Goal: Transaction & Acquisition: Purchase product/service

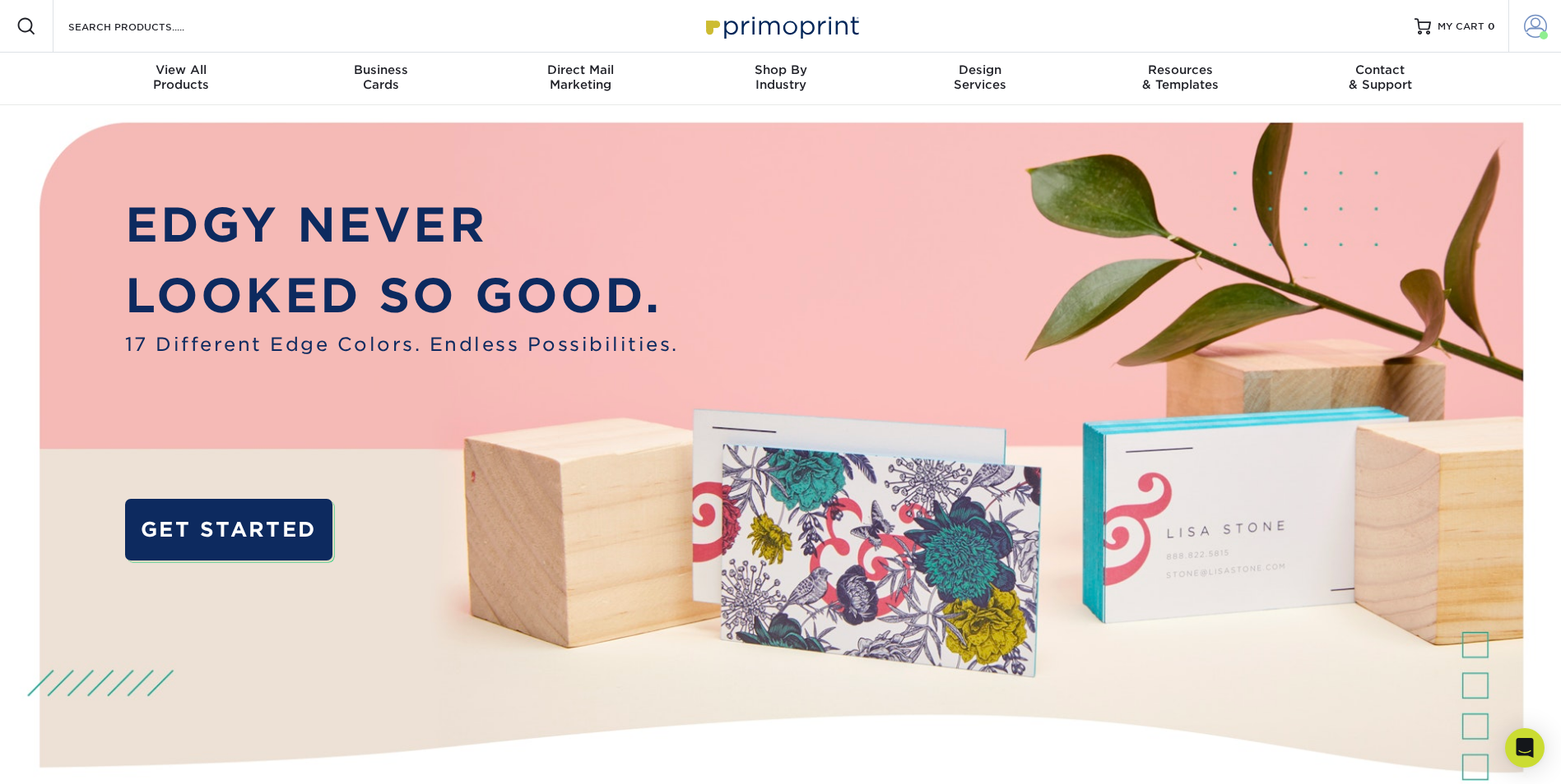
click at [1545, 15] on span at bounding box center [1535, 26] width 23 height 23
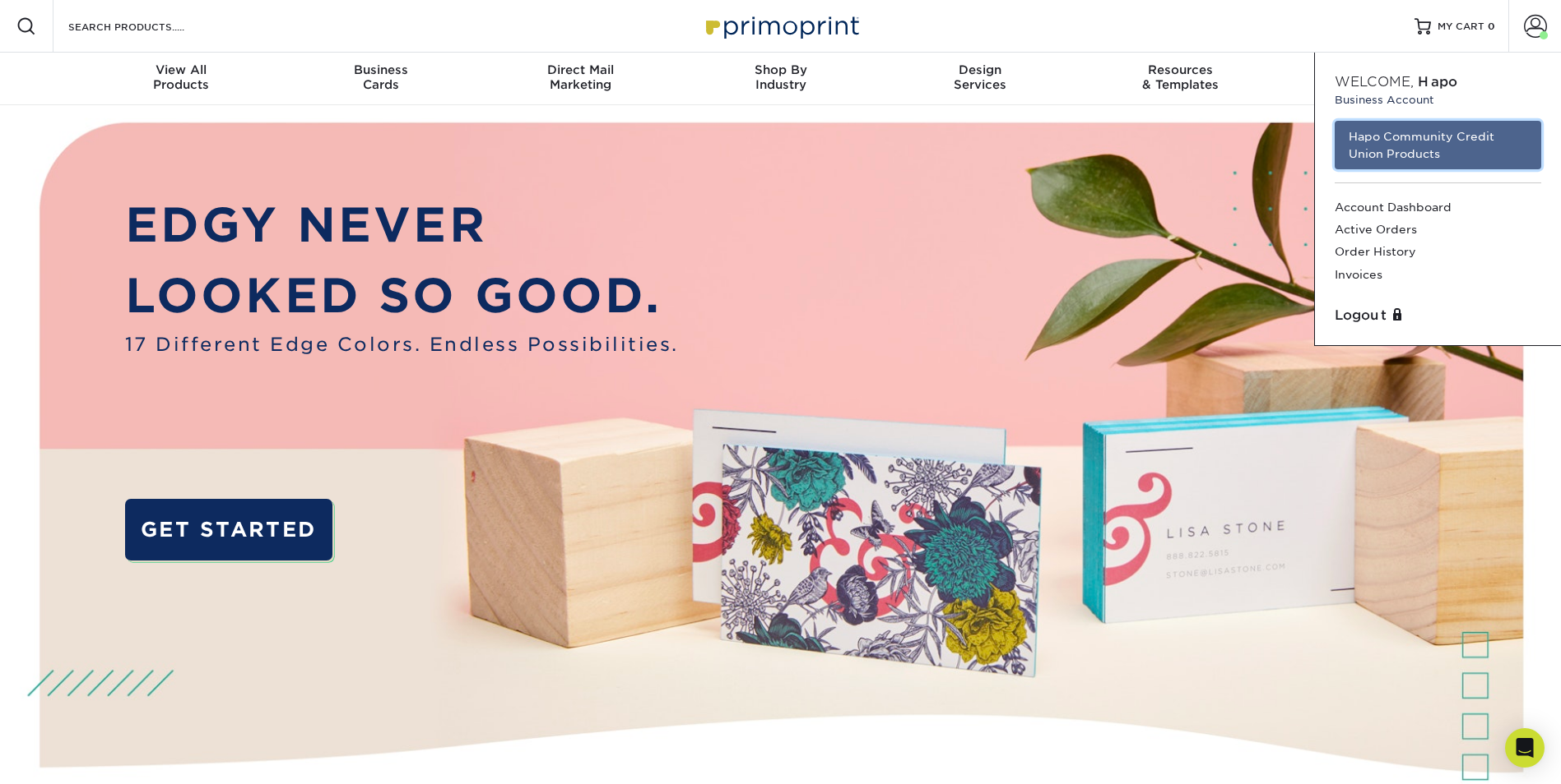
click at [1481, 151] on link "Hapo Community Credit Union Products" at bounding box center [1438, 145] width 207 height 49
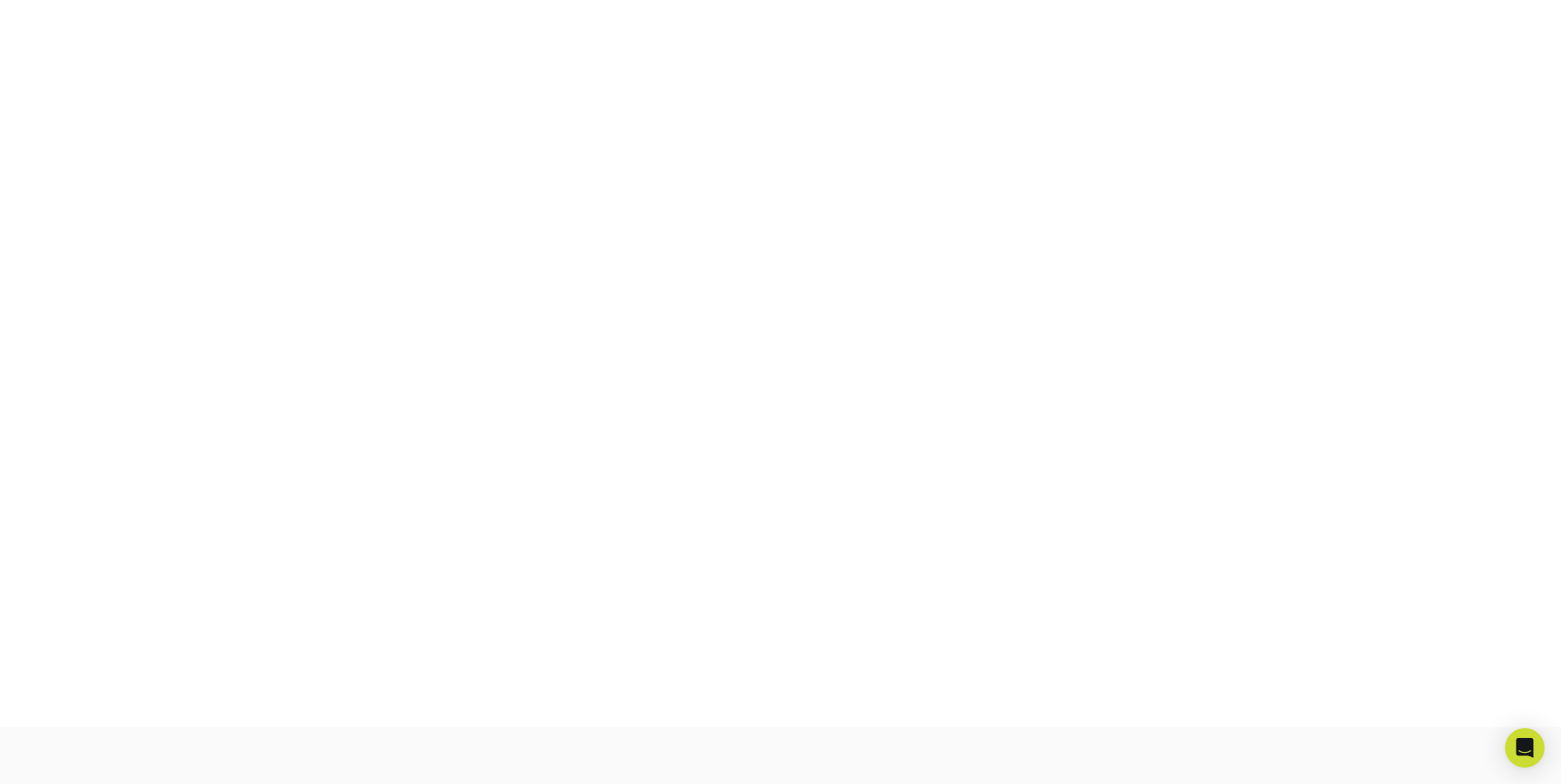
scroll to position [287, 0]
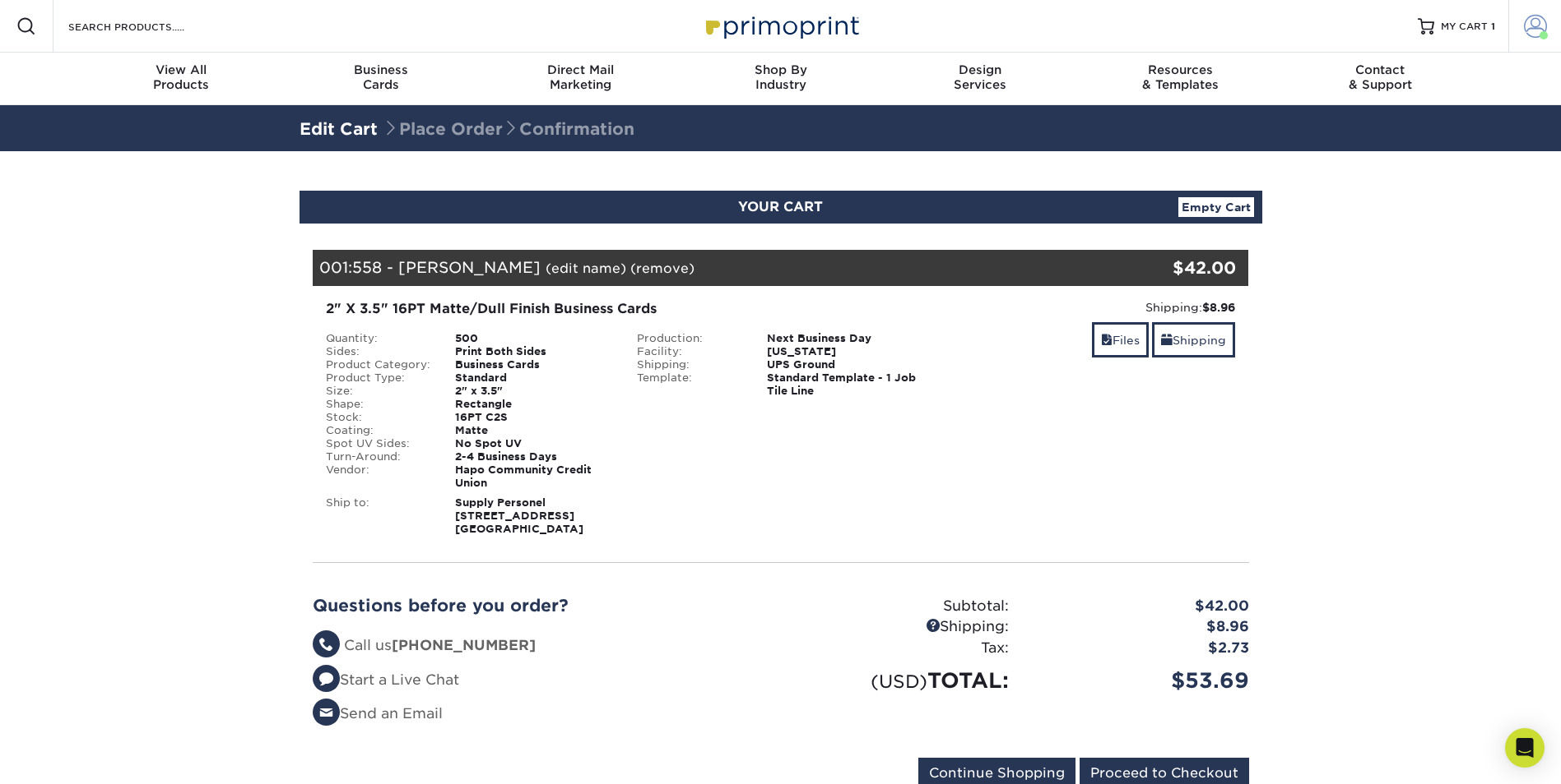
click at [1548, 22] on link "Account" at bounding box center [1534, 26] width 53 height 53
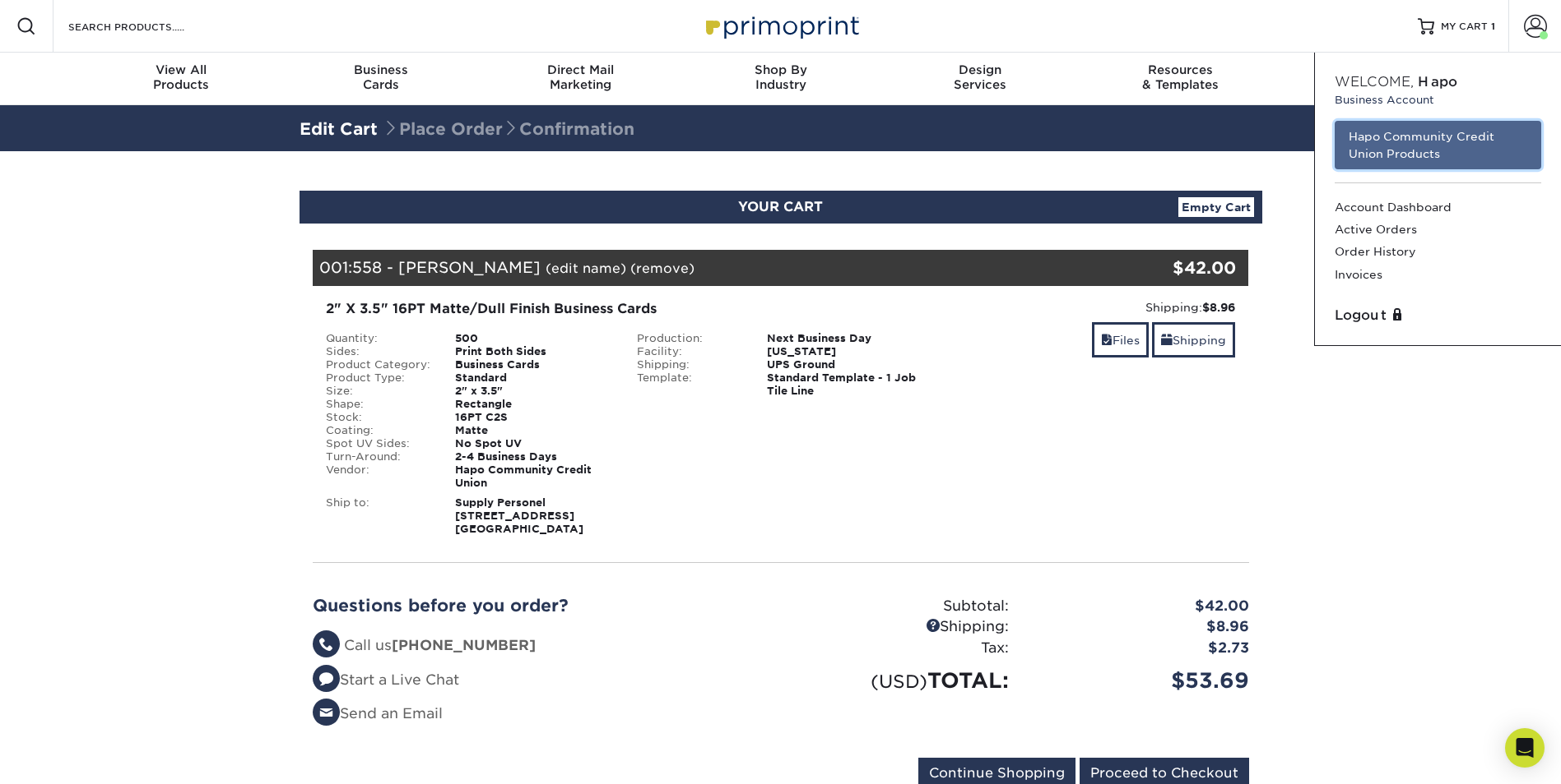
click at [1425, 151] on link "Hapo Community Credit Union Products" at bounding box center [1438, 145] width 207 height 49
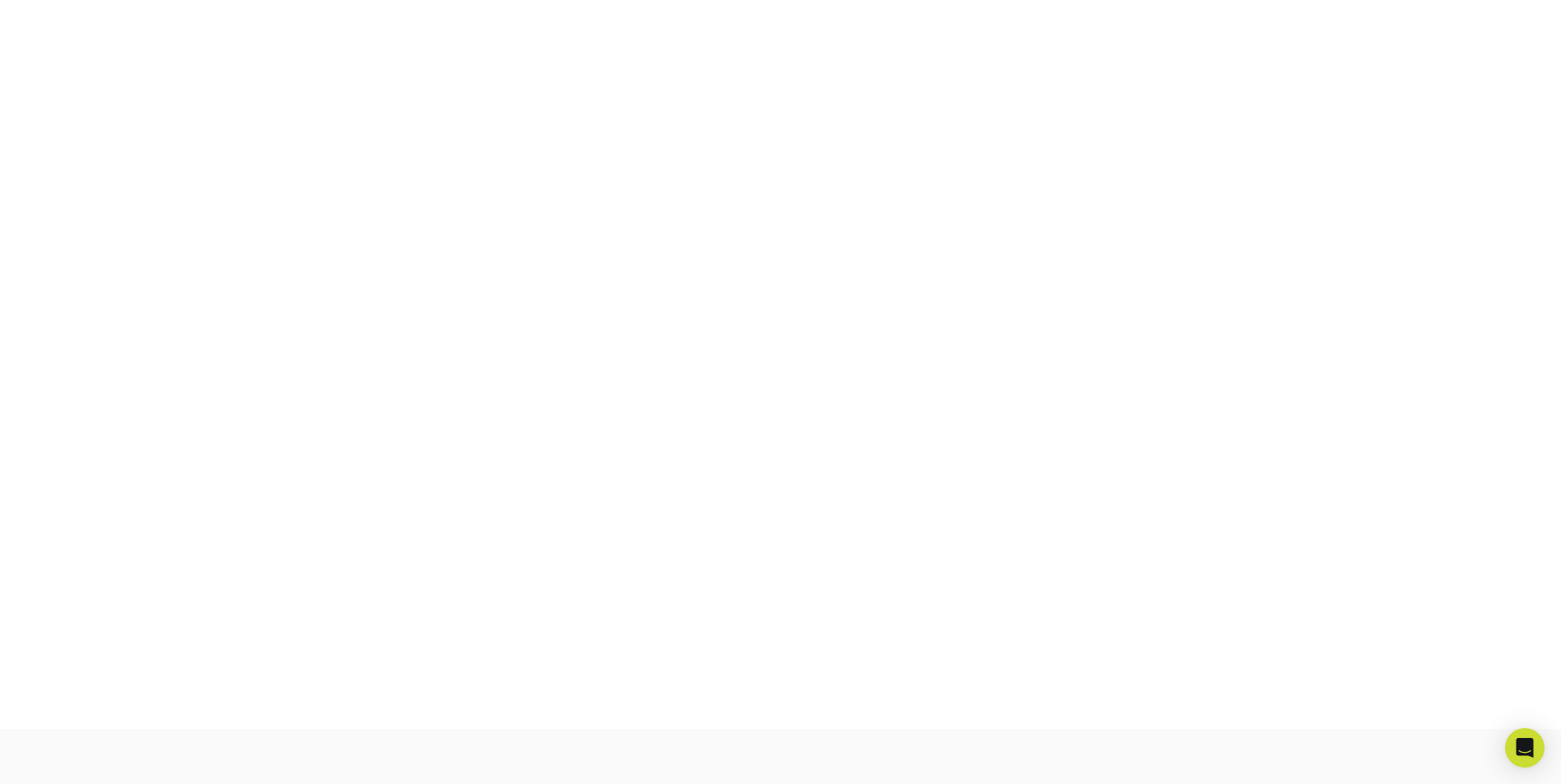
scroll to position [287, 0]
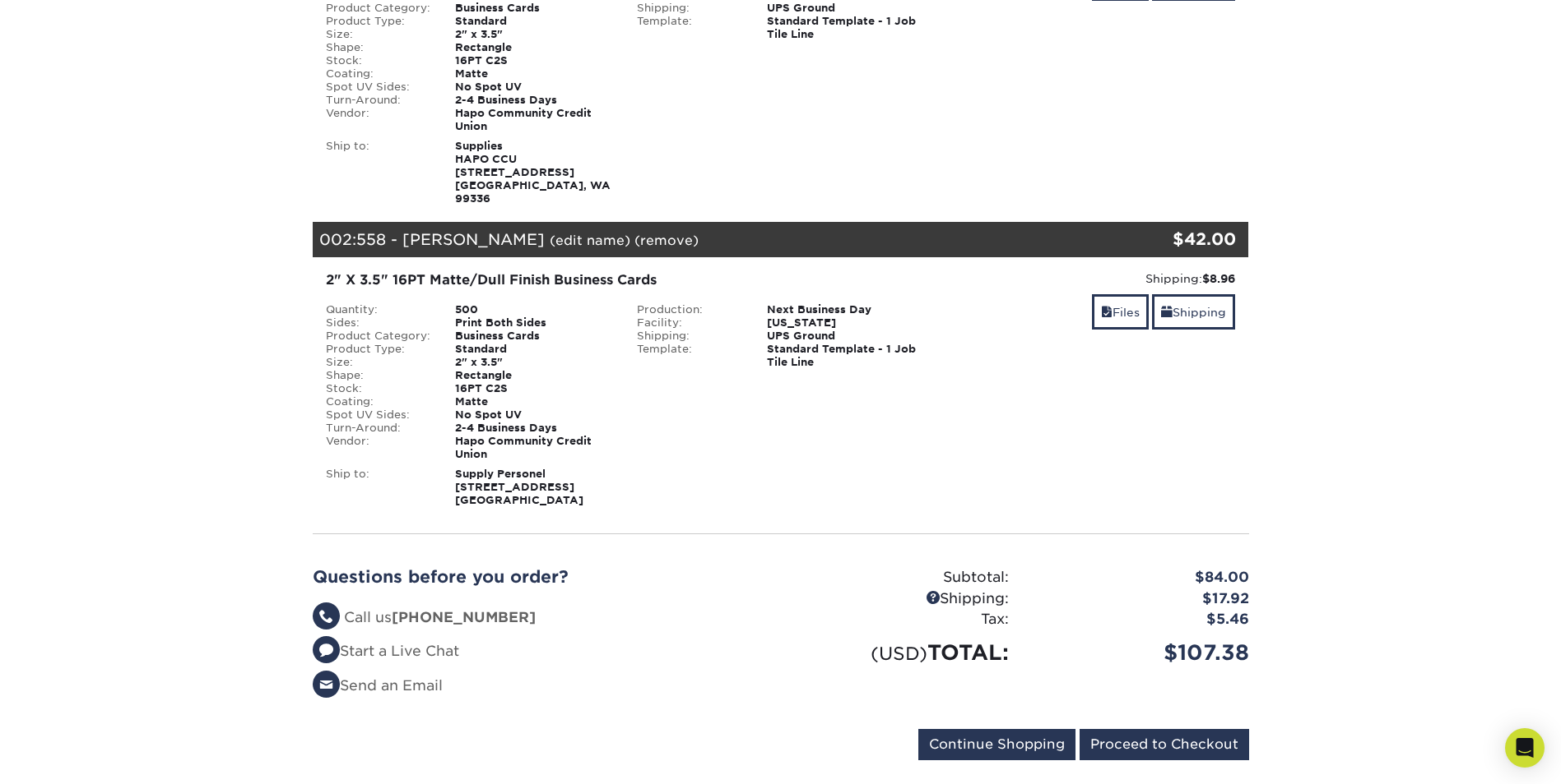
scroll to position [328, 0]
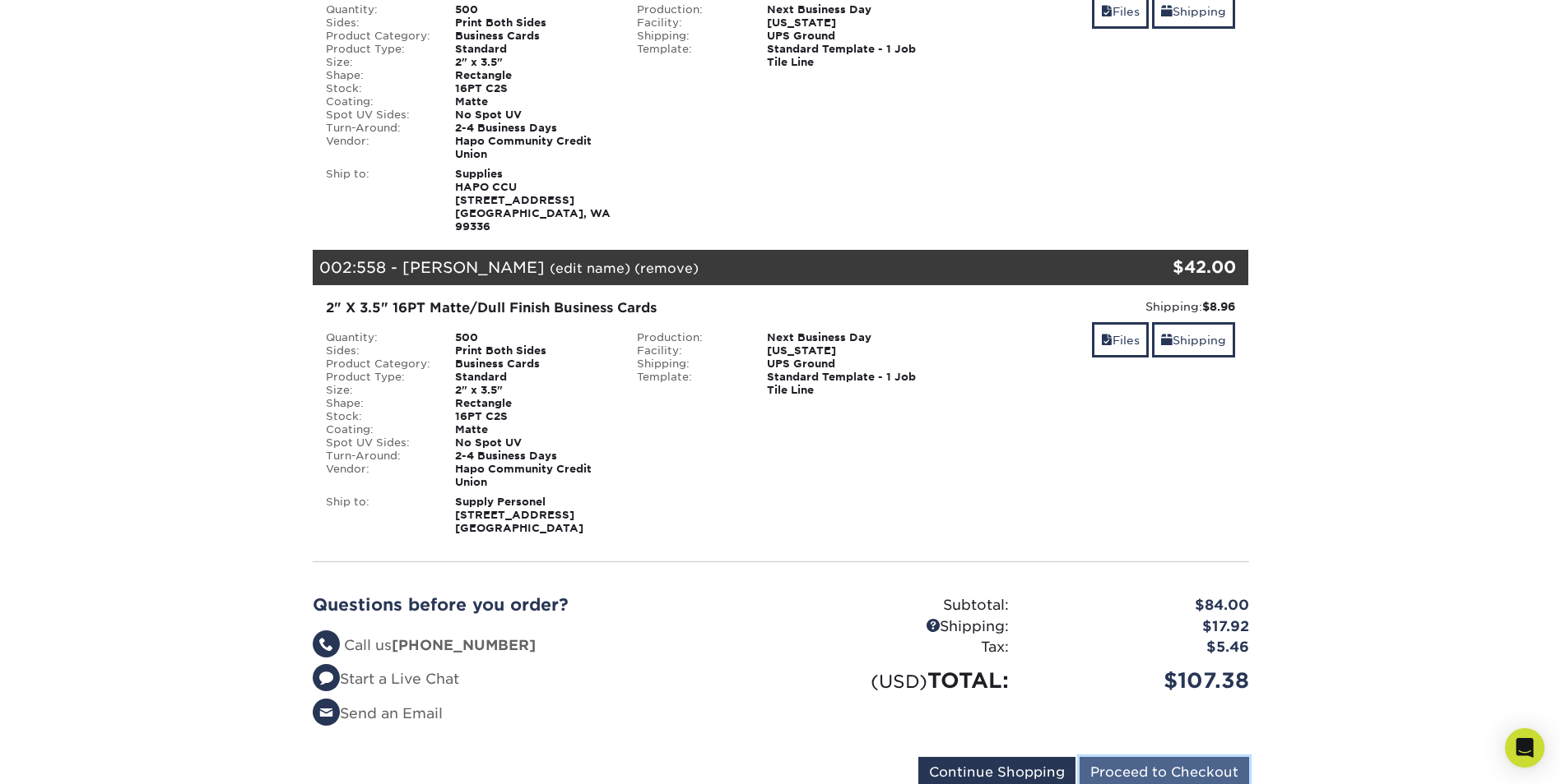
click at [1146, 757] on input "Proceed to Checkout" at bounding box center [1164, 772] width 170 height 31
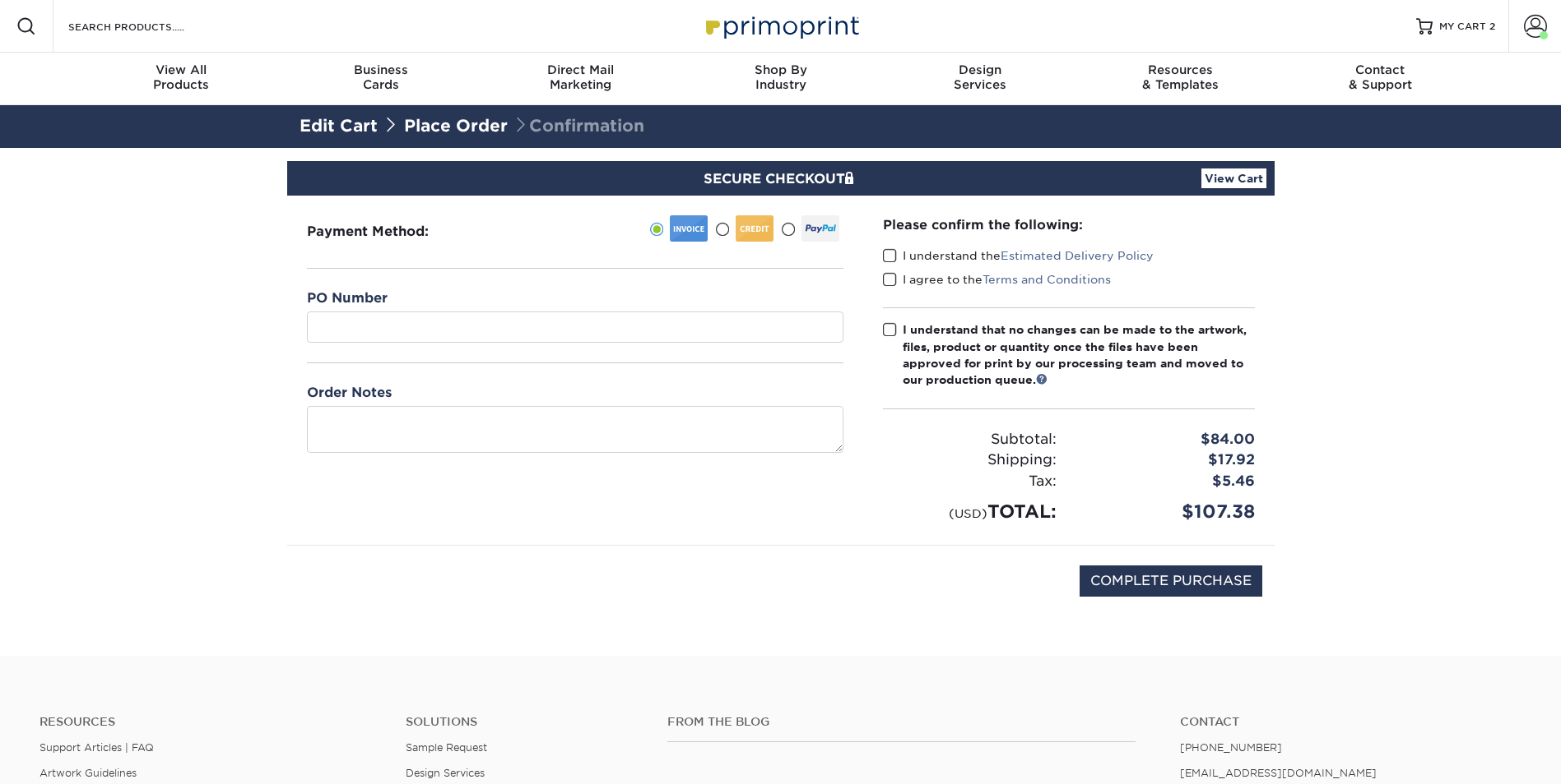
click at [894, 254] on span at bounding box center [890, 256] width 14 height 16
click at [0, 0] on input "I understand the Estimated Delivery Policy" at bounding box center [0, 0] width 0 height 0
drag, startPoint x: 889, startPoint y: 281, endPoint x: 897, endPoint y: 319, distance: 38.8
click at [889, 281] on span at bounding box center [890, 280] width 14 height 16
click at [0, 0] on input "I agree to the Terms and Conditions" at bounding box center [0, 0] width 0 height 0
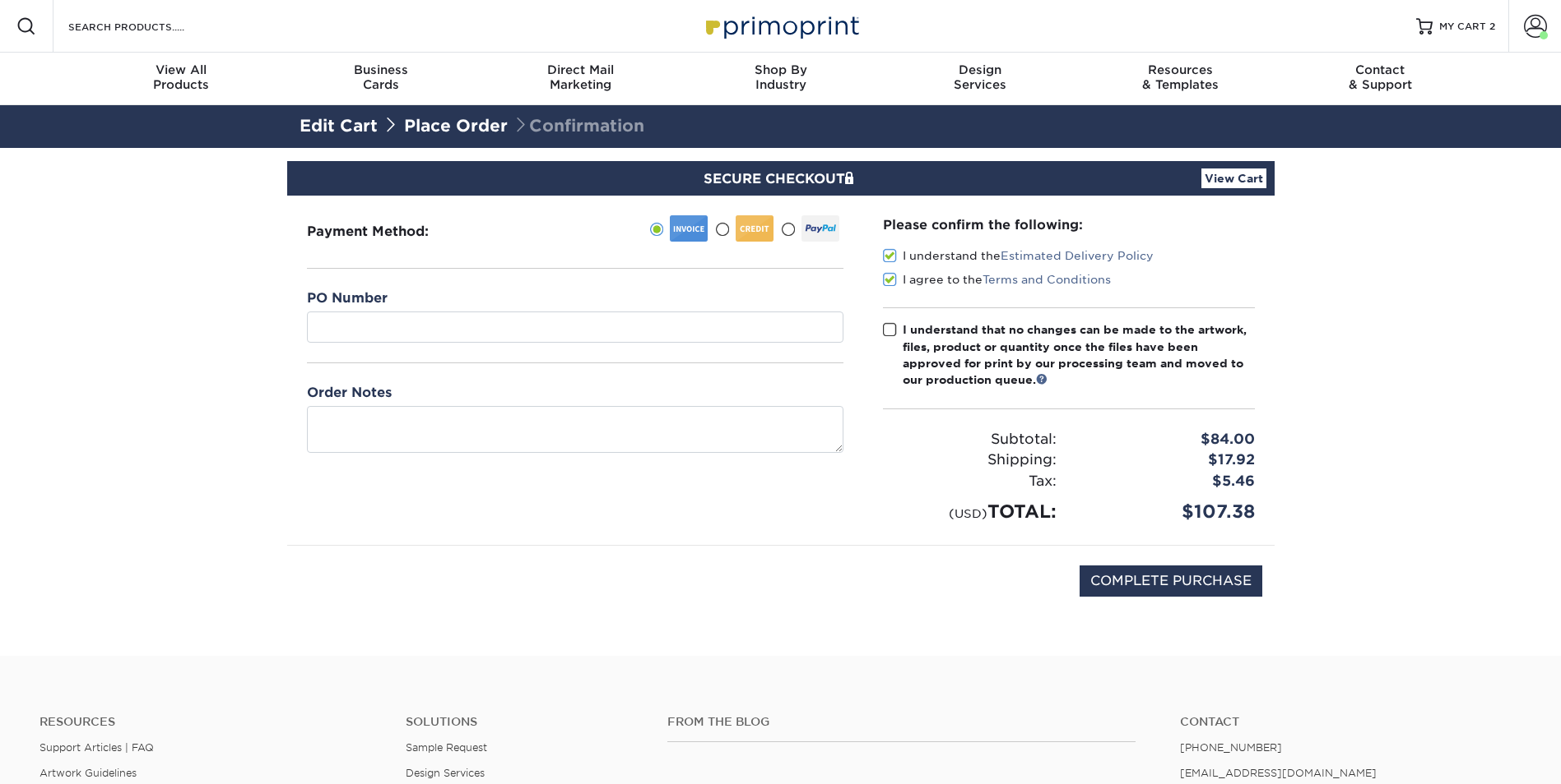
click at [894, 329] on span at bounding box center [890, 330] width 14 height 16
click at [0, 0] on input "I understand that no changes can be made to the artwork, files, product or quan…" at bounding box center [0, 0] width 0 height 0
click at [1129, 587] on input "COMPLETE PURCHASE" at bounding box center [1171, 581] width 183 height 31
type input "PROCESSING, PLEASE WAIT..."
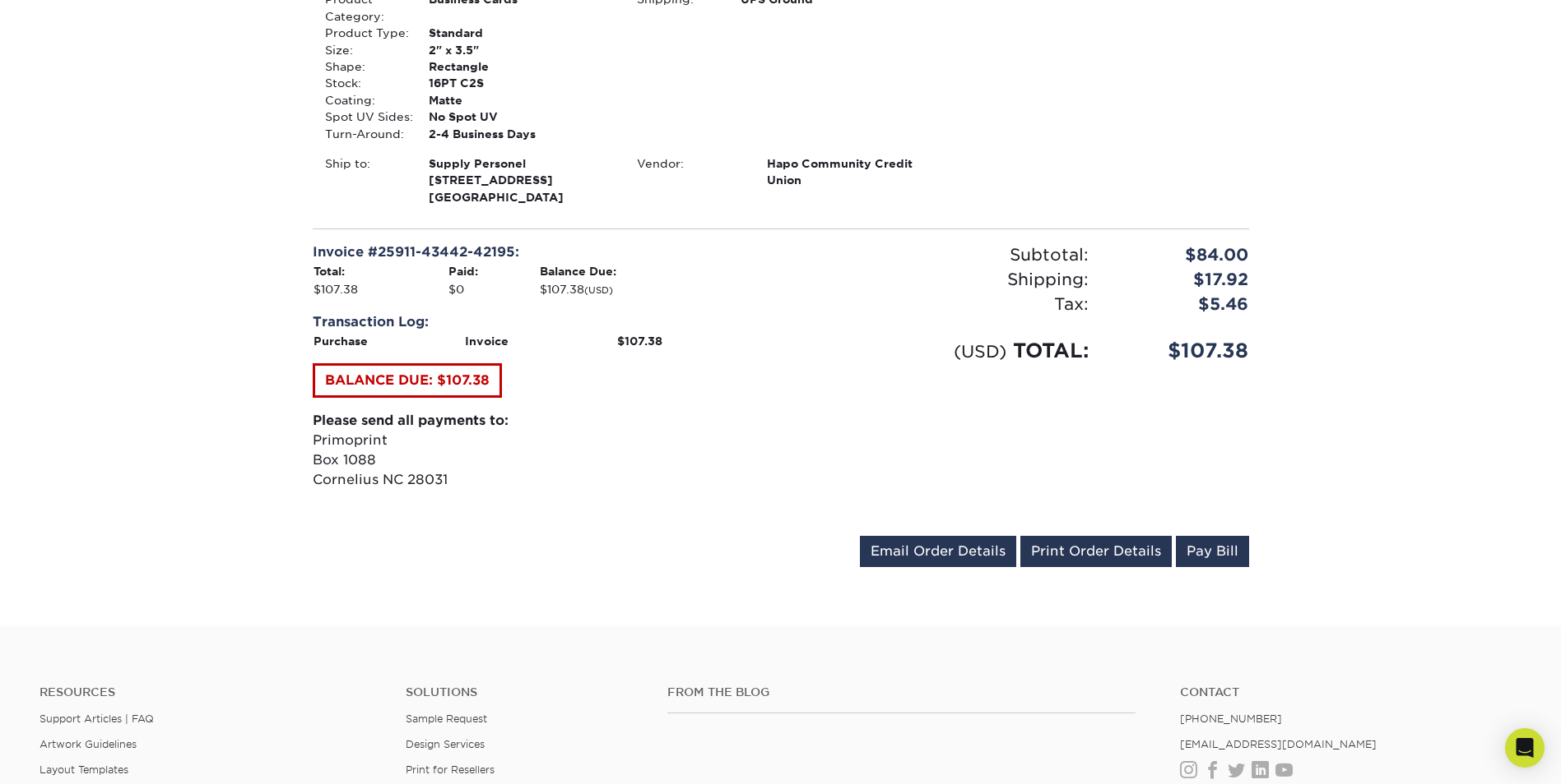
scroll to position [904, 0]
